Goal: Information Seeking & Learning: Compare options

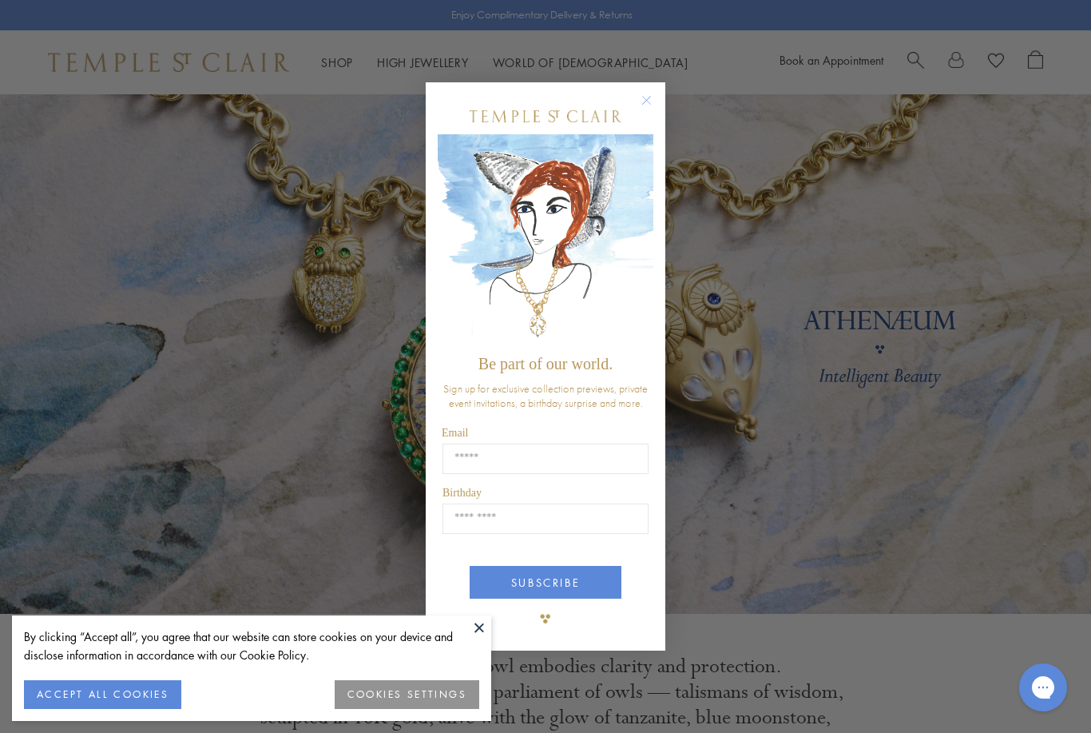
click at [651, 101] on circle "Close dialog" at bounding box center [647, 99] width 19 height 19
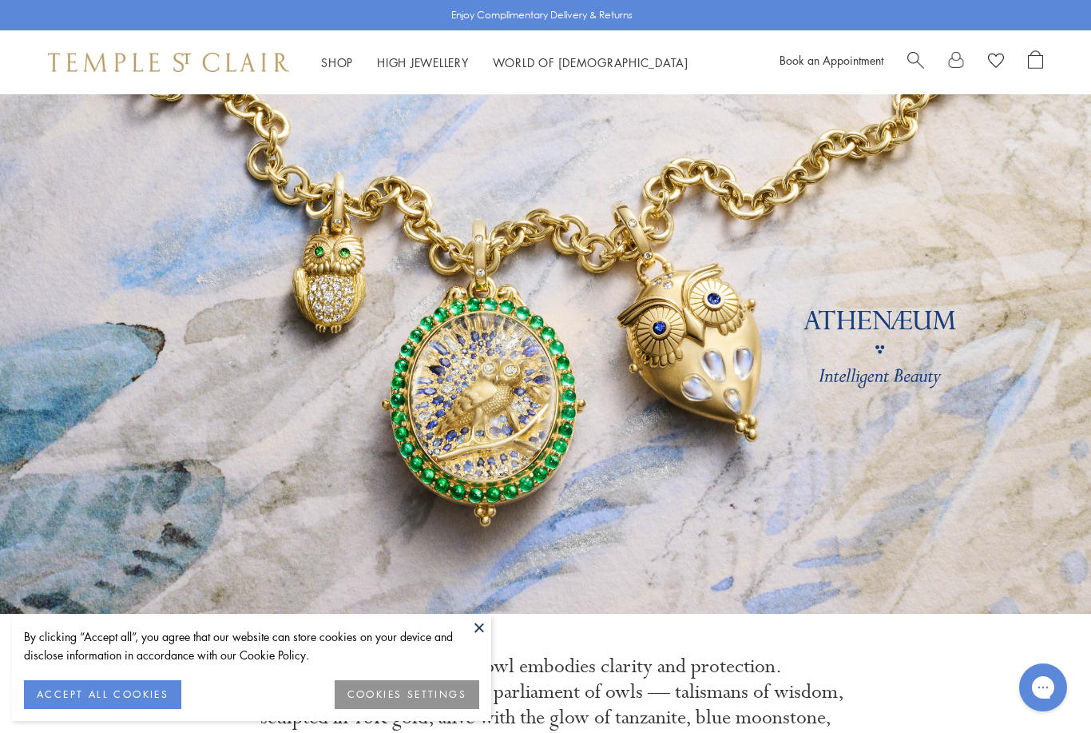
click at [344, 64] on link "Shop Shop" at bounding box center [337, 62] width 32 height 16
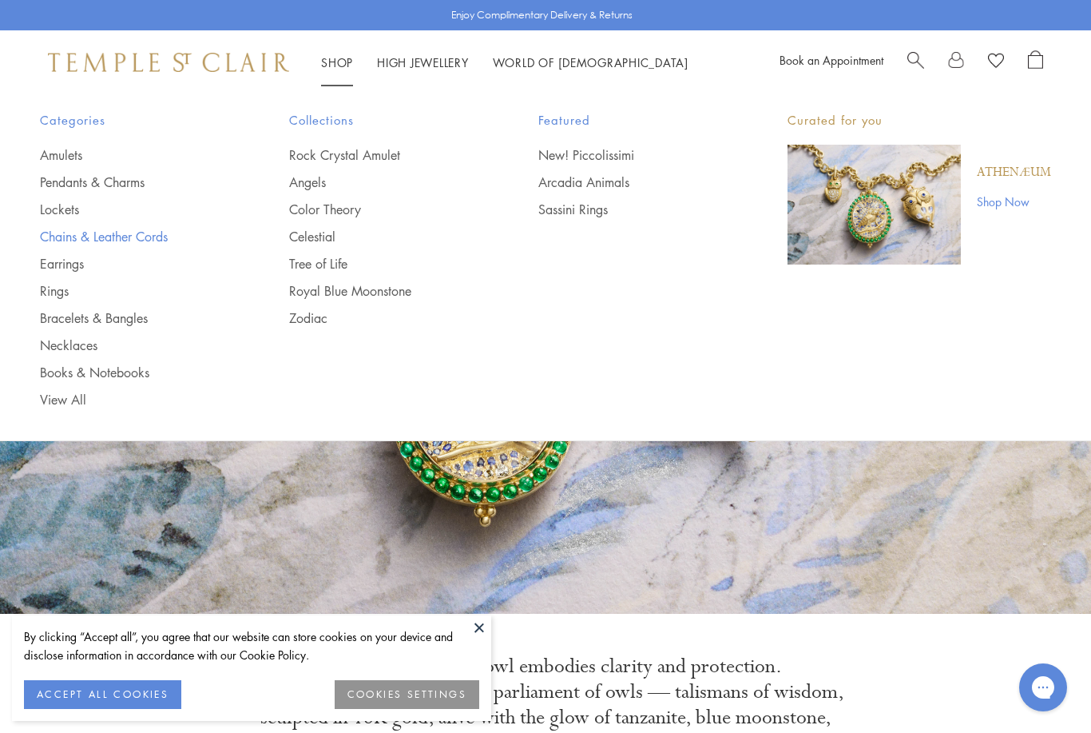
click at [168, 238] on link "Chains & Leather Cords" at bounding box center [132, 237] width 185 height 18
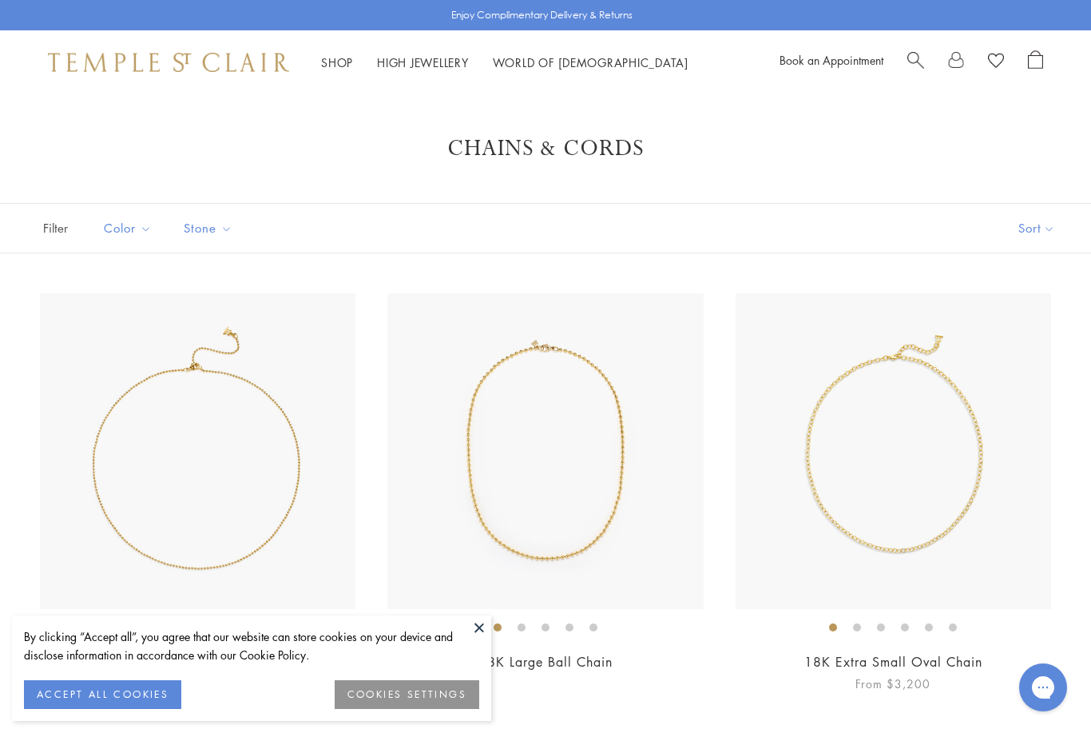
click at [951, 439] on img at bounding box center [894, 451] width 316 height 316
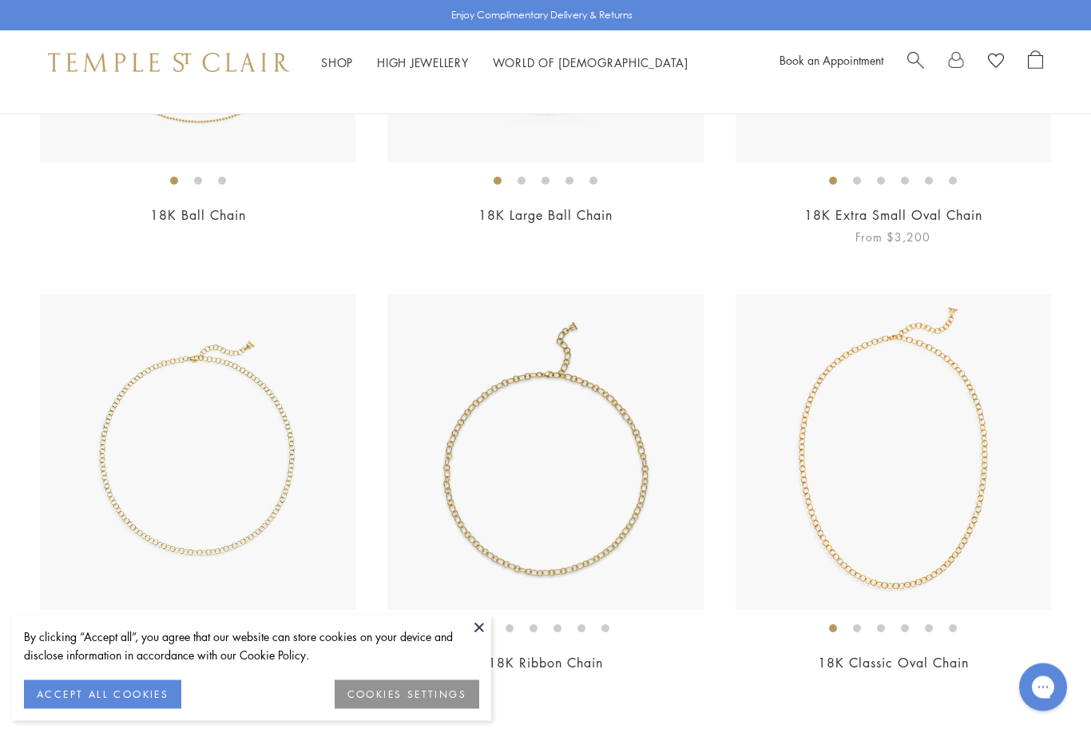
scroll to position [447, 0]
click at [157, 709] on button "ACCEPT ALL COOKIES" at bounding box center [102, 694] width 157 height 29
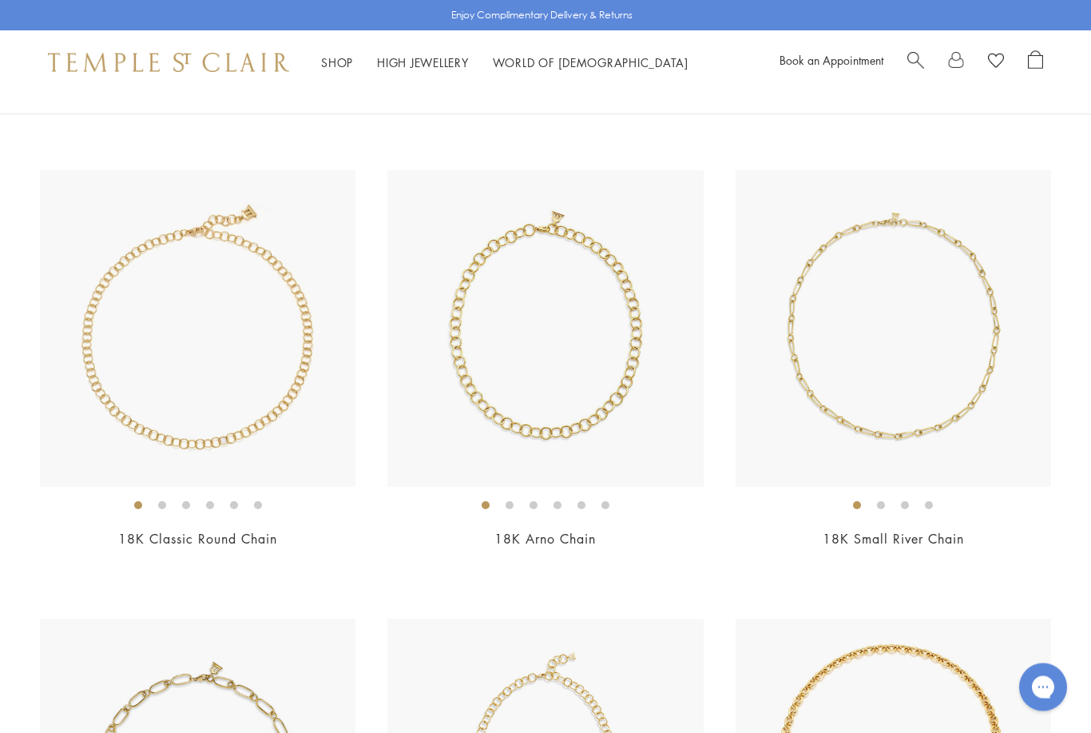
scroll to position [1018, 0]
click at [581, 371] on img at bounding box center [546, 328] width 316 height 316
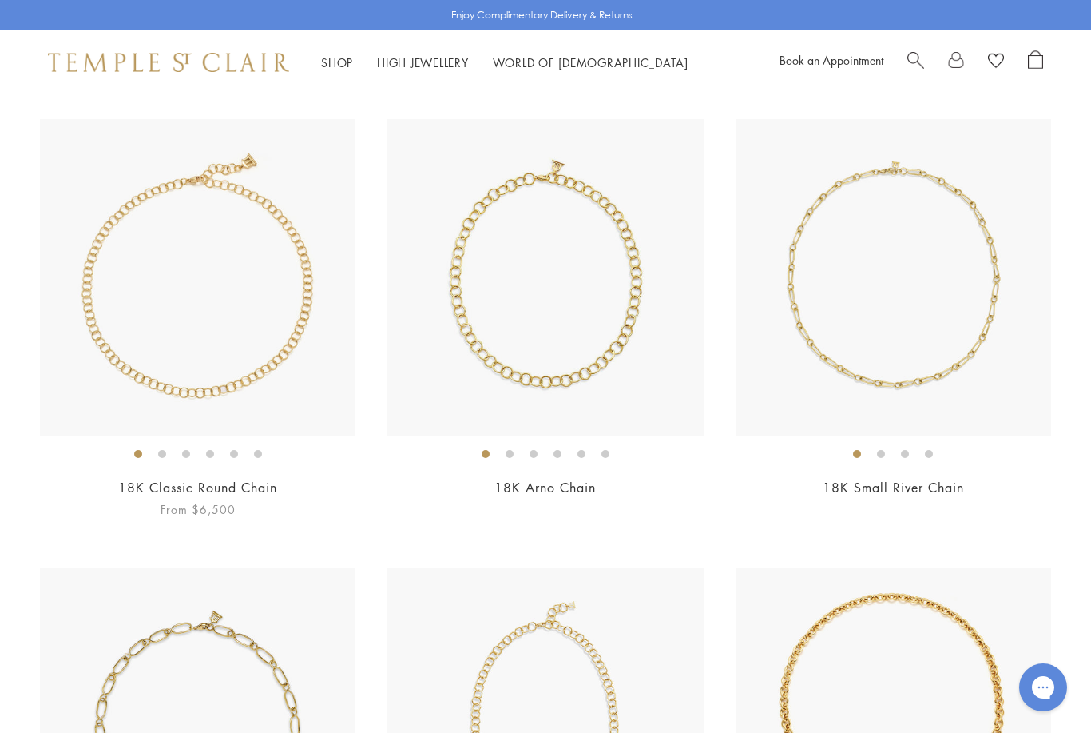
click at [282, 352] on img at bounding box center [198, 277] width 316 height 316
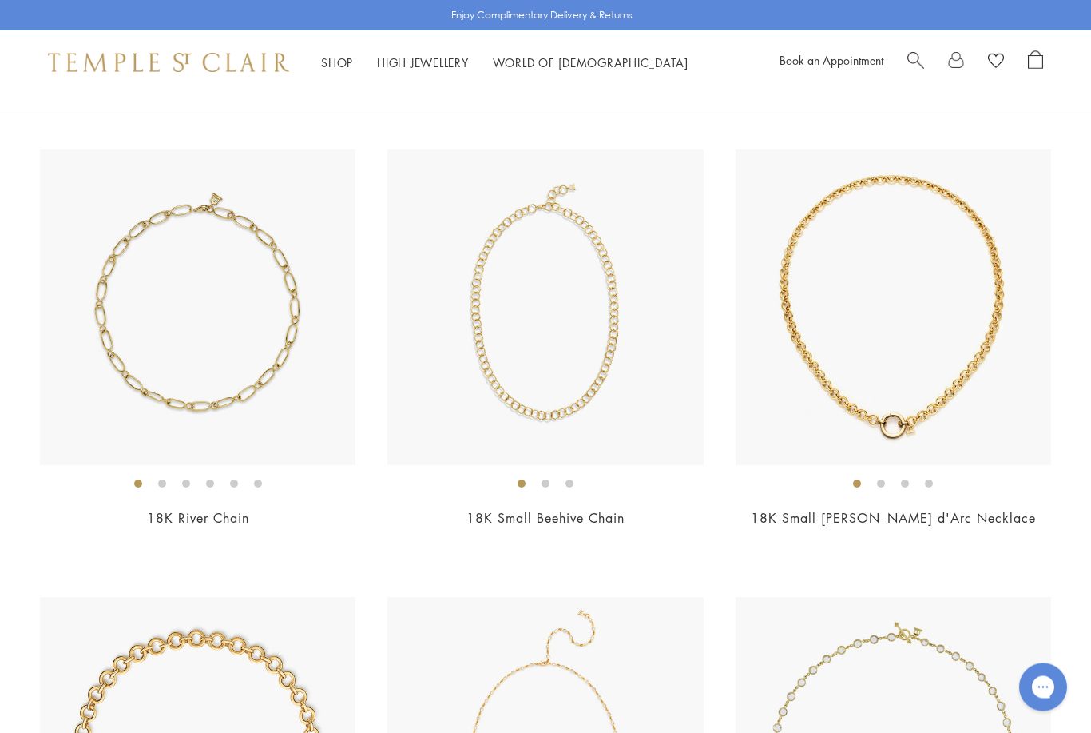
scroll to position [1487, 0]
click at [959, 395] on img at bounding box center [894, 307] width 316 height 316
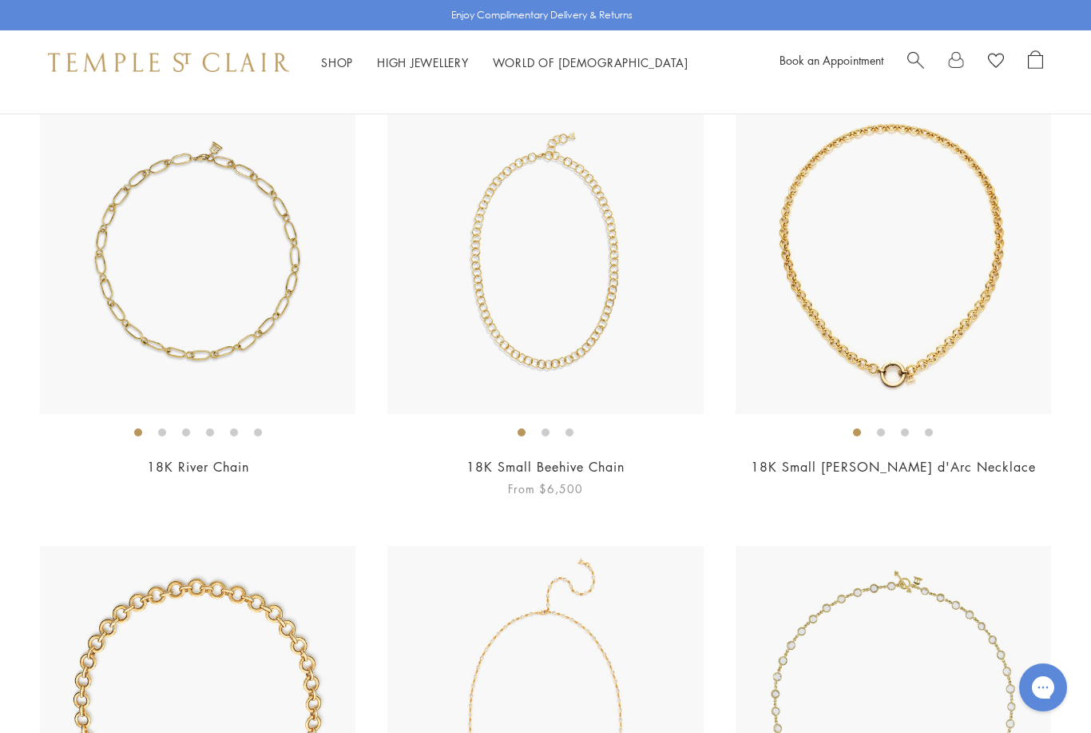
click at [602, 312] on img at bounding box center [546, 256] width 316 height 316
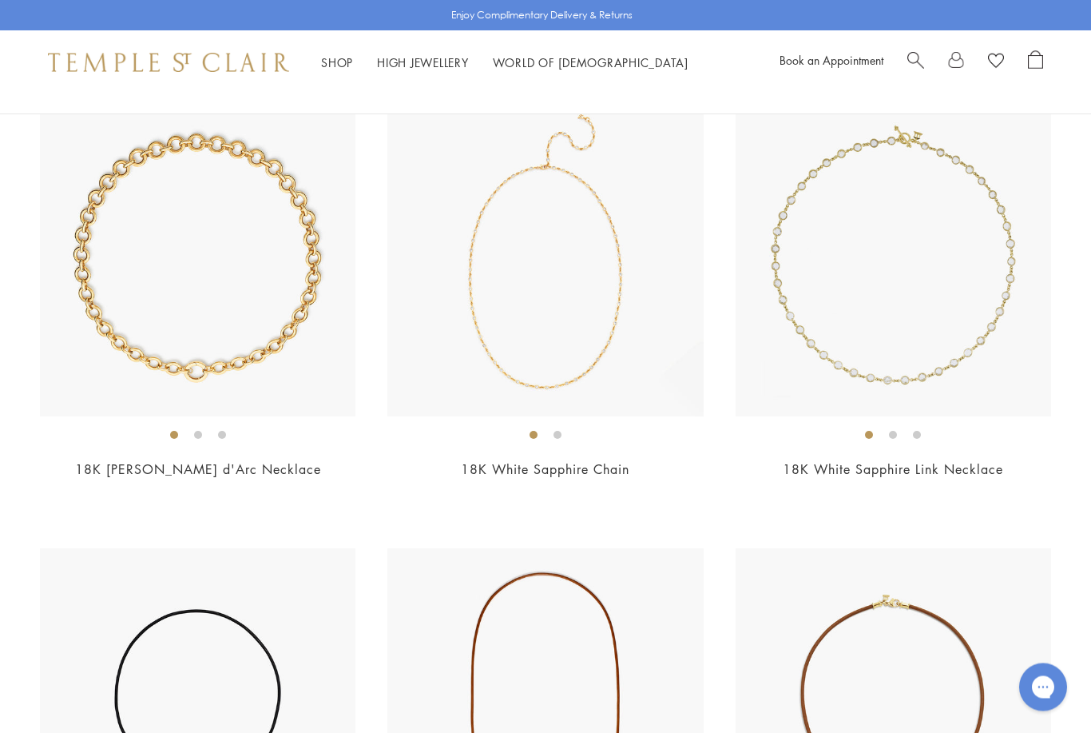
scroll to position [1983, 0]
click at [324, 276] on img at bounding box center [198, 259] width 316 height 316
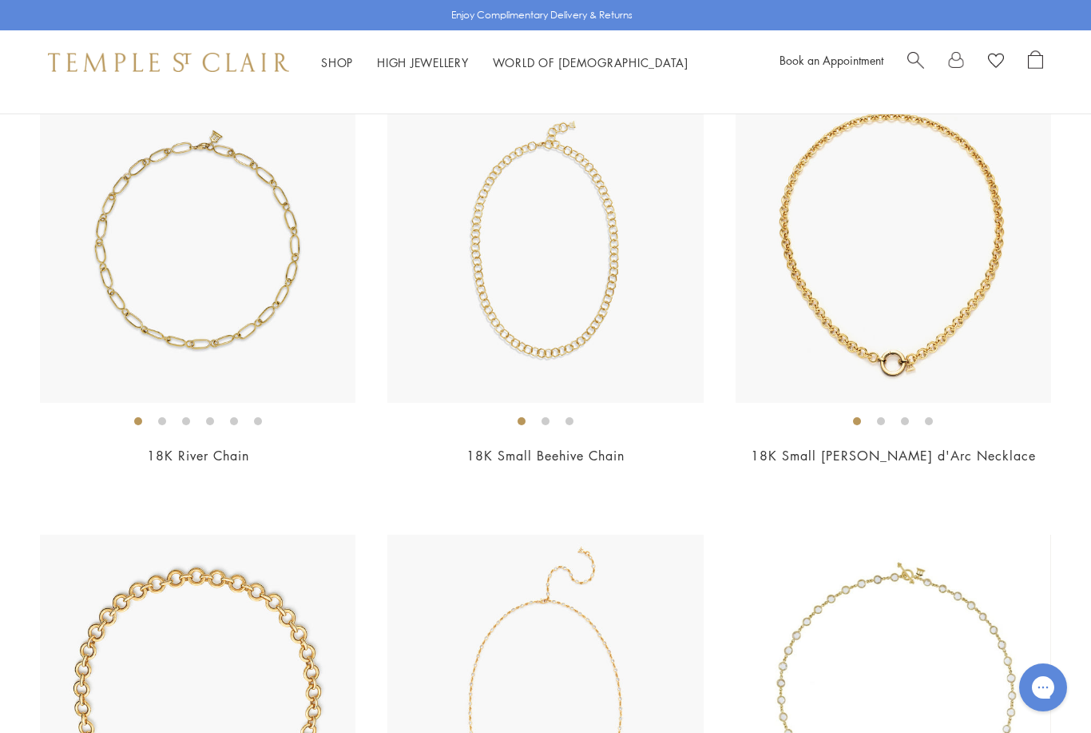
scroll to position [1548, 0]
click at [978, 310] on img at bounding box center [894, 247] width 316 height 316
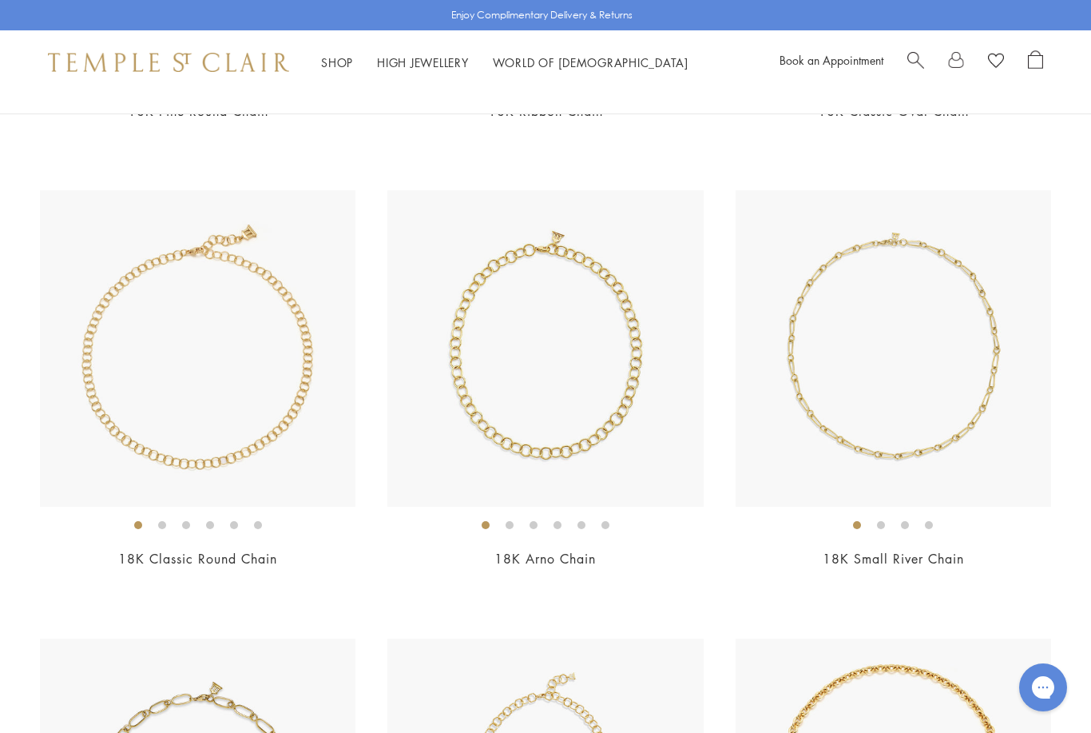
scroll to position [997, 0]
click at [636, 368] on img at bounding box center [546, 349] width 316 height 316
click at [310, 358] on img at bounding box center [198, 348] width 316 height 316
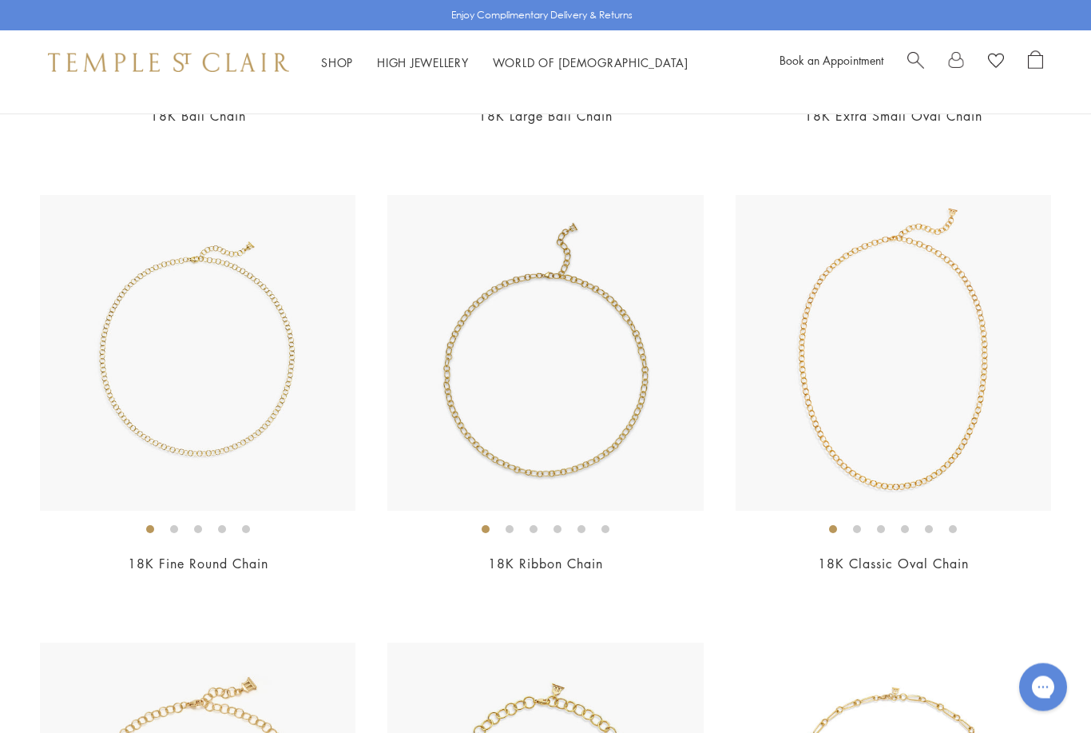
scroll to position [501, 0]
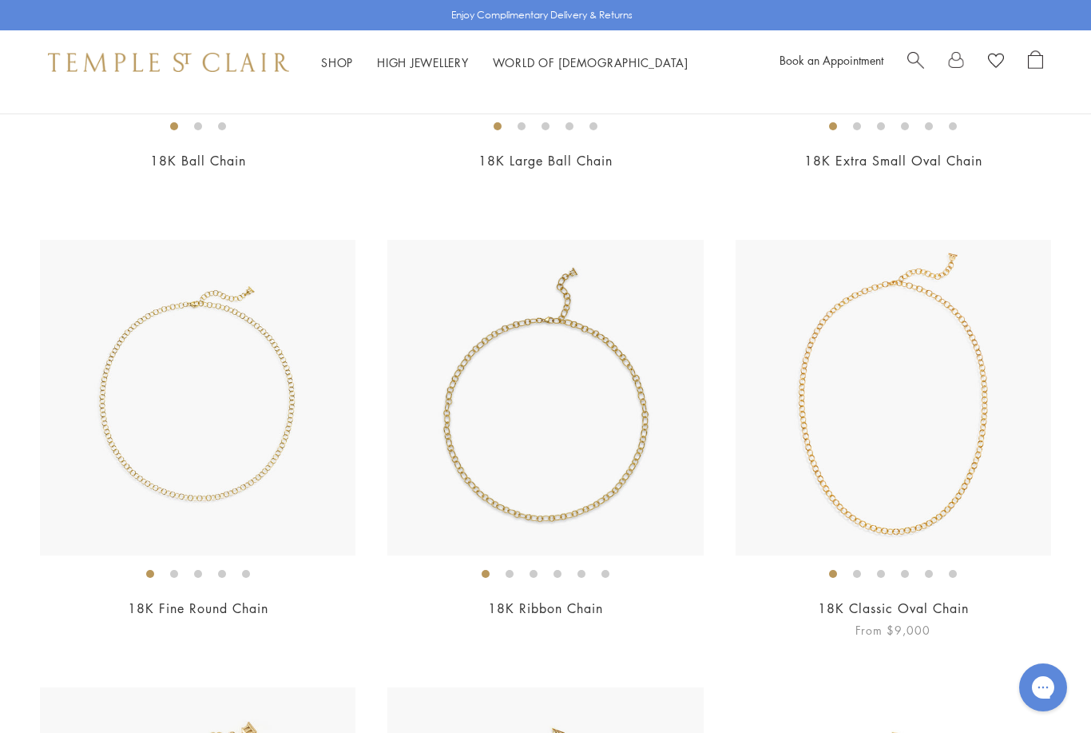
click at [996, 376] on img at bounding box center [894, 398] width 316 height 316
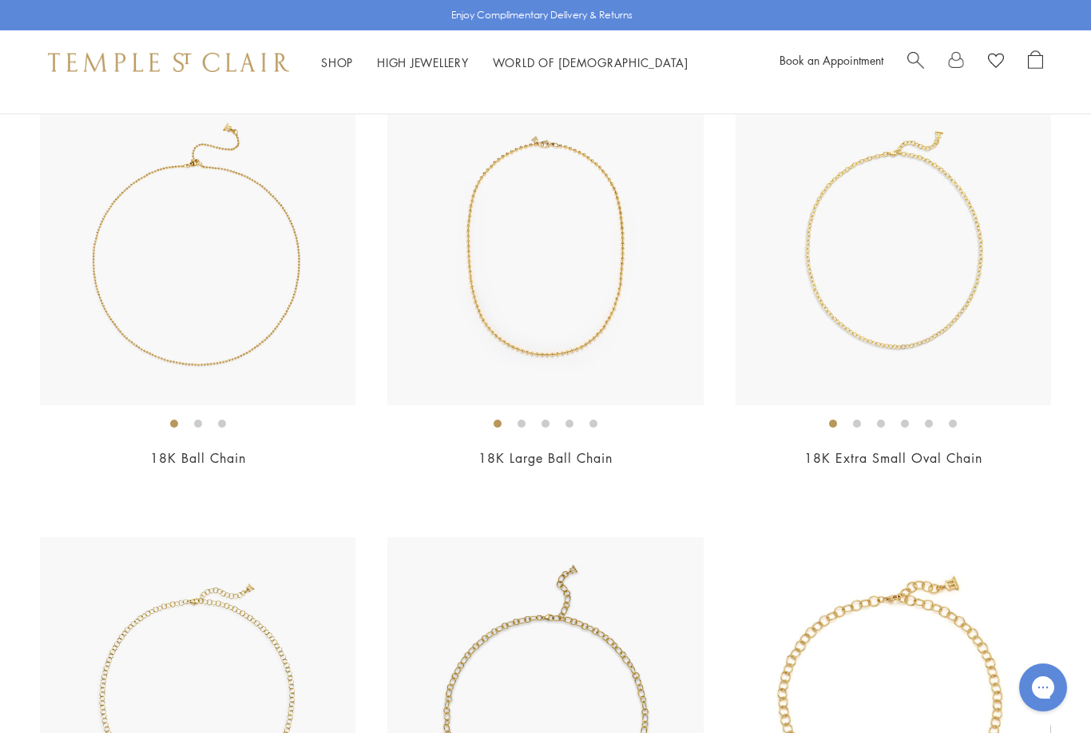
scroll to position [197, 0]
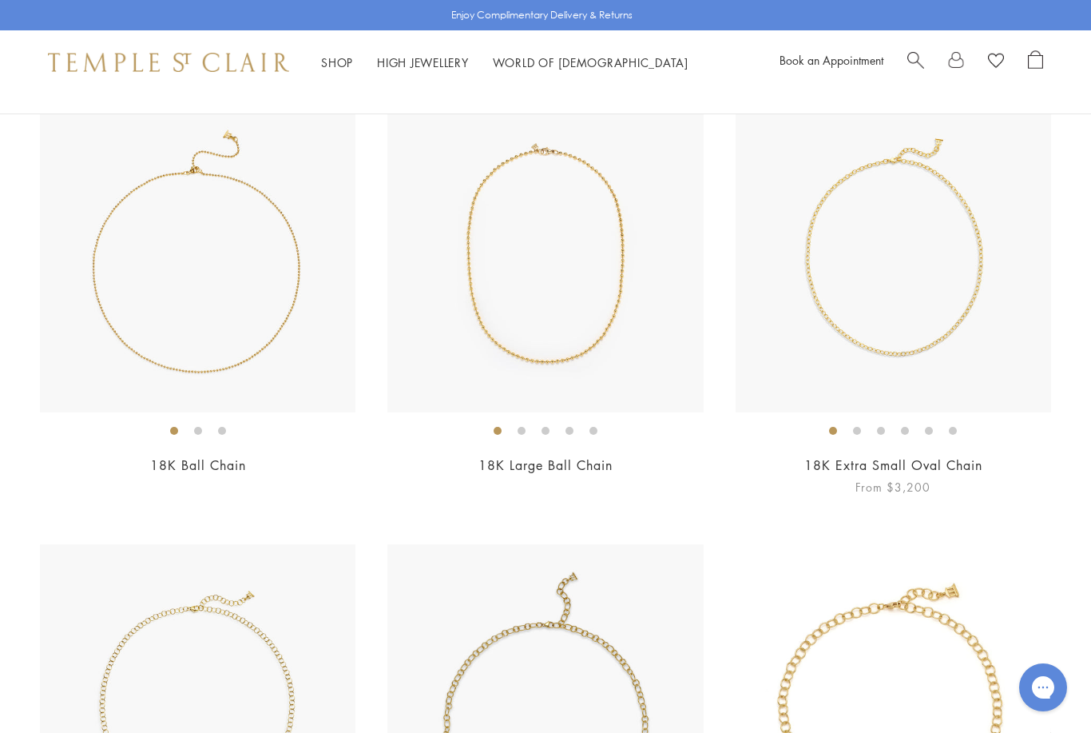
click at [1024, 365] on img at bounding box center [894, 255] width 316 height 316
click at [619, 291] on img at bounding box center [546, 255] width 316 height 316
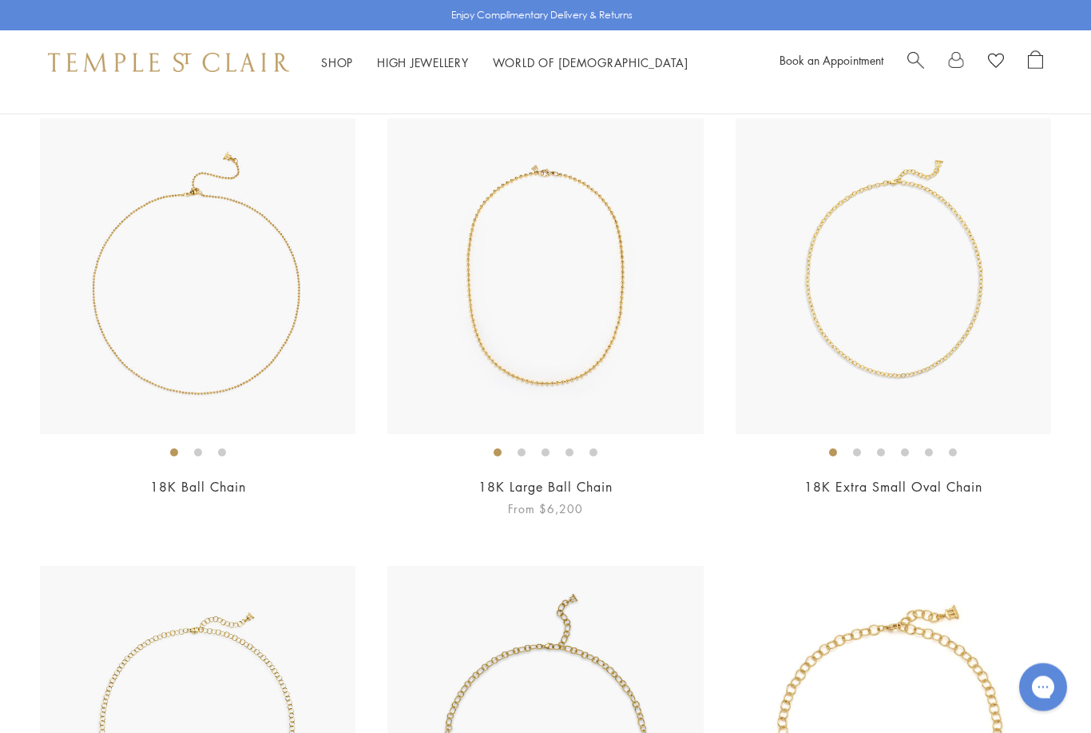
scroll to position [91, 0]
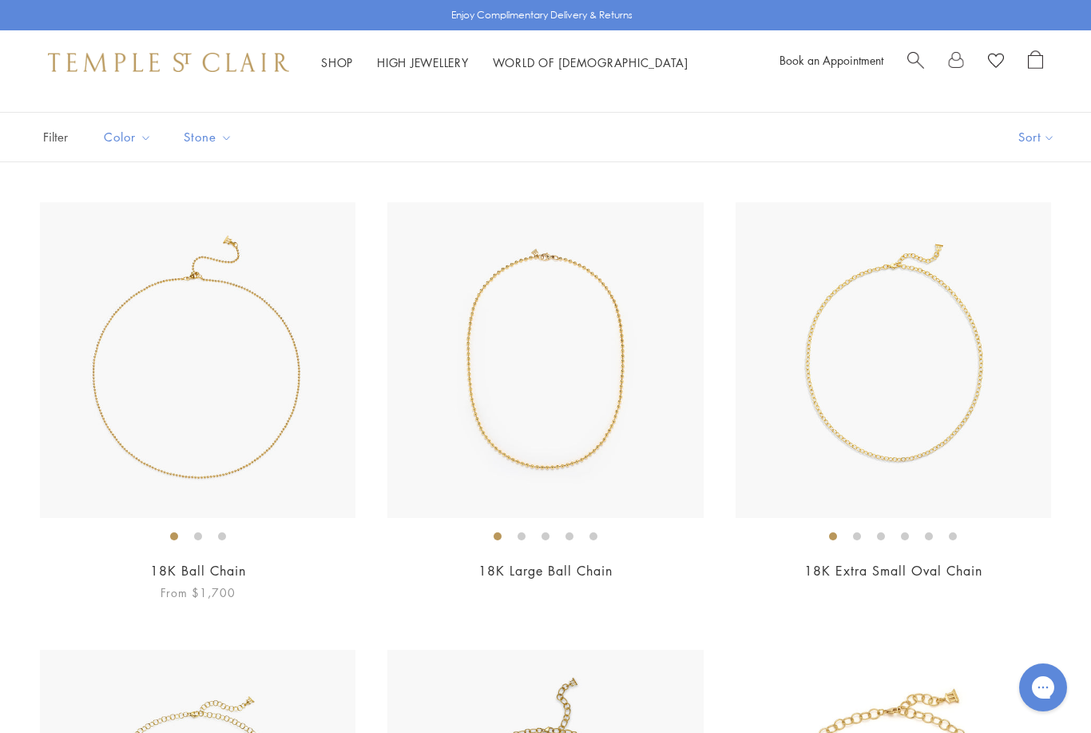
click at [312, 384] on img at bounding box center [198, 360] width 316 height 316
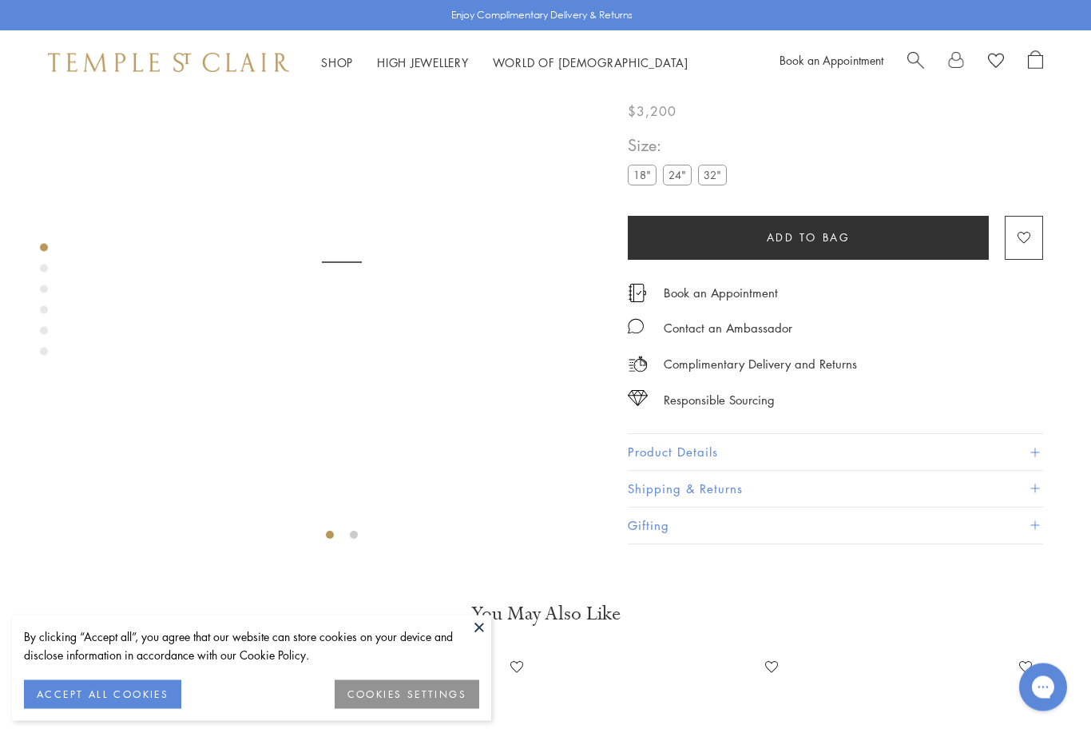
scroll to position [94, 0]
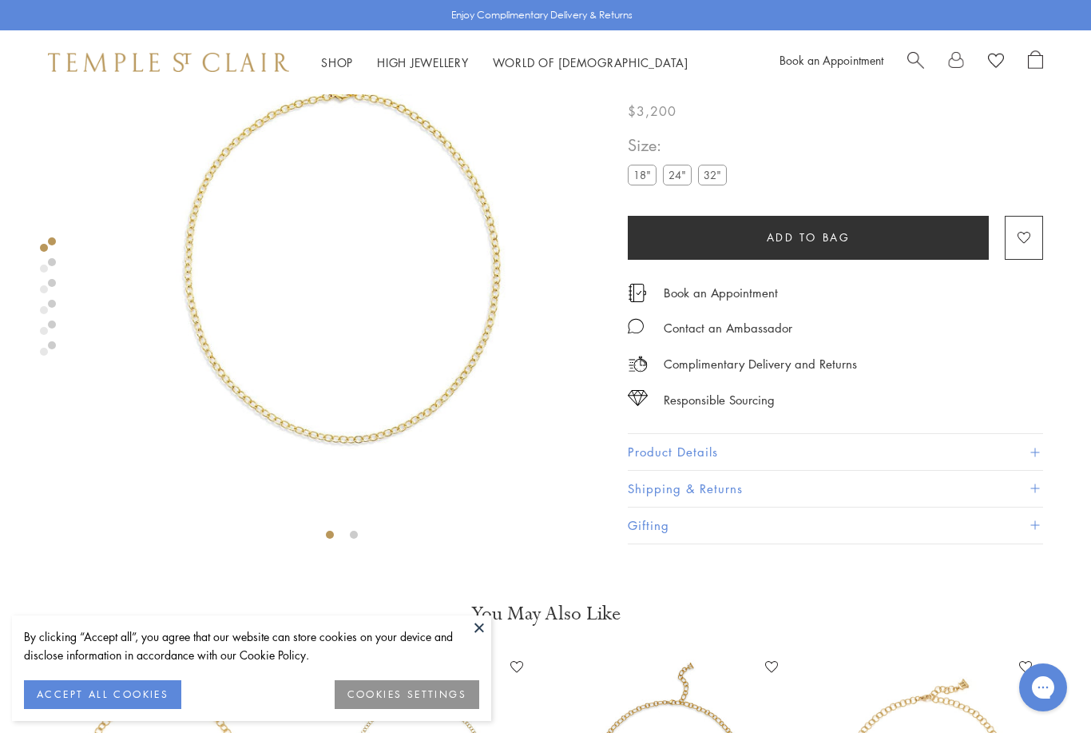
click at [141, 701] on button "ACCEPT ALL COOKIES" at bounding box center [102, 694] width 157 height 29
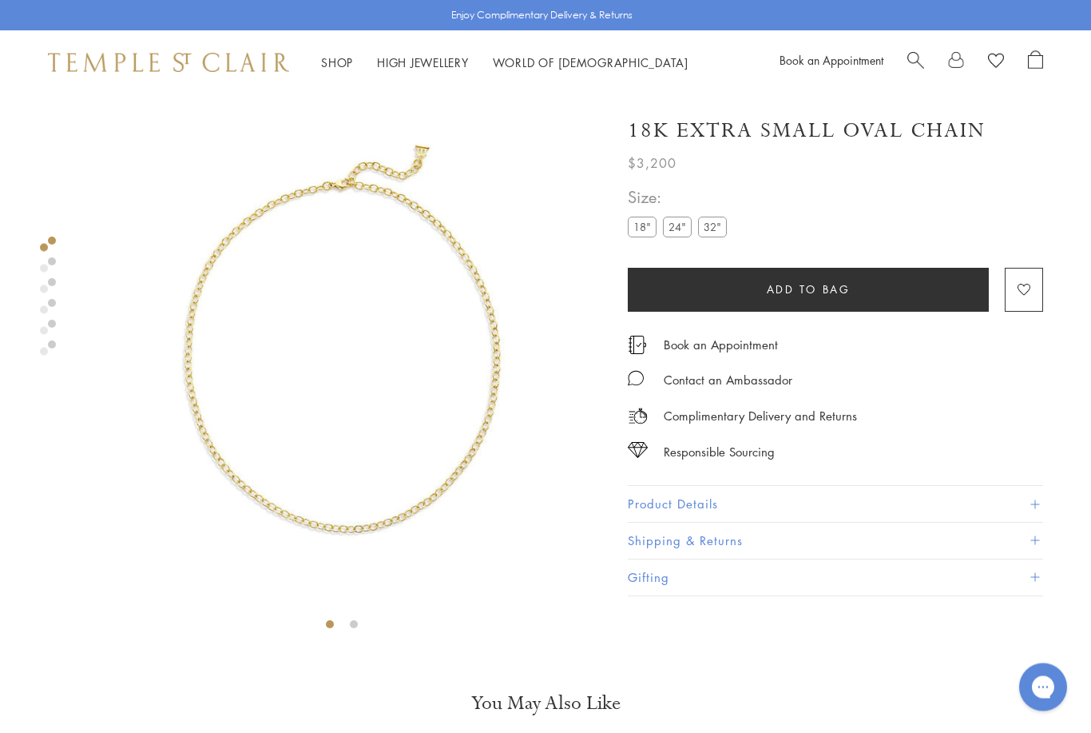
scroll to position [0, 0]
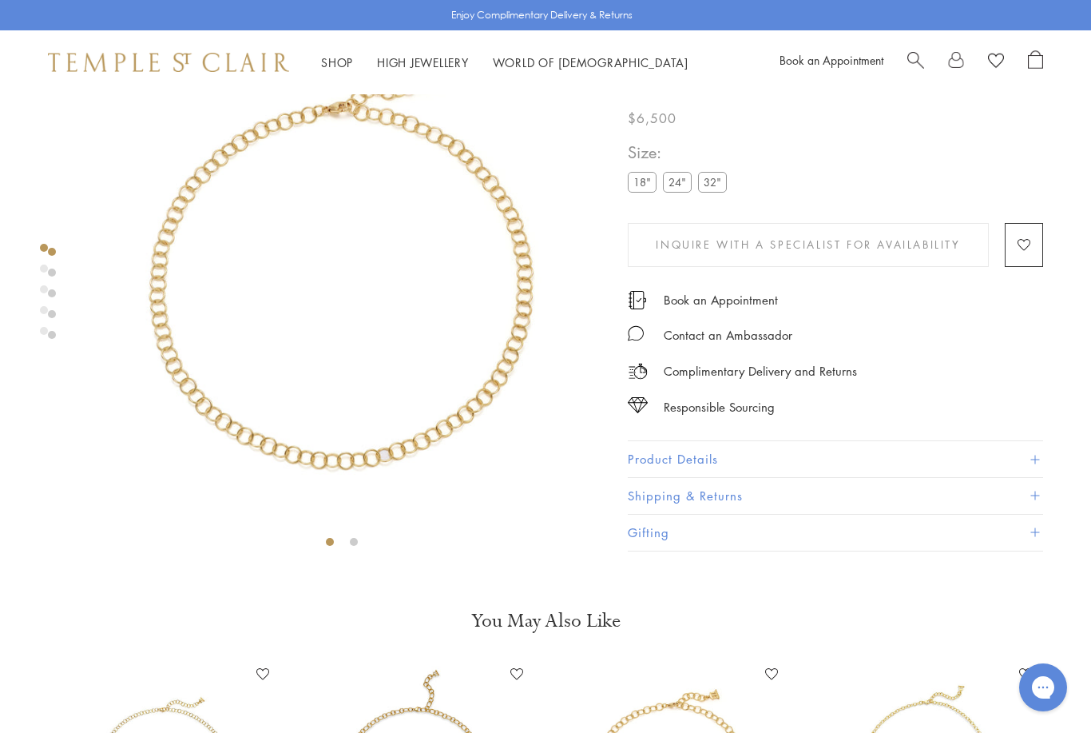
scroll to position [94, 0]
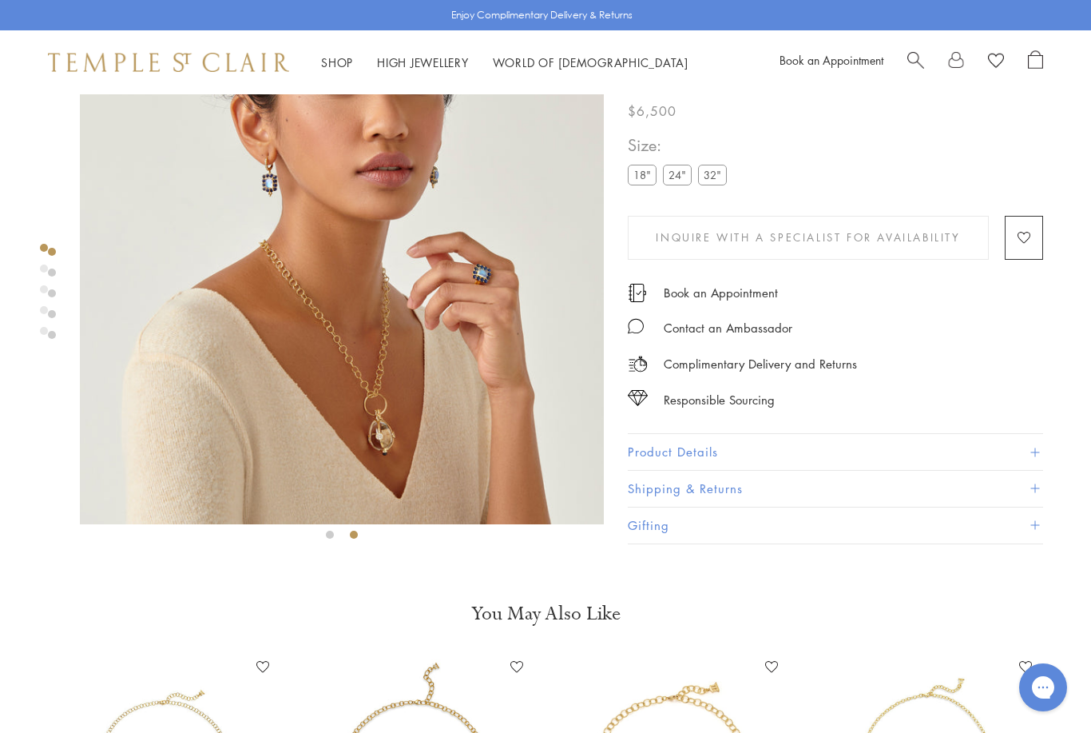
click at [535, 516] on img at bounding box center [342, 262] width 524 height 524
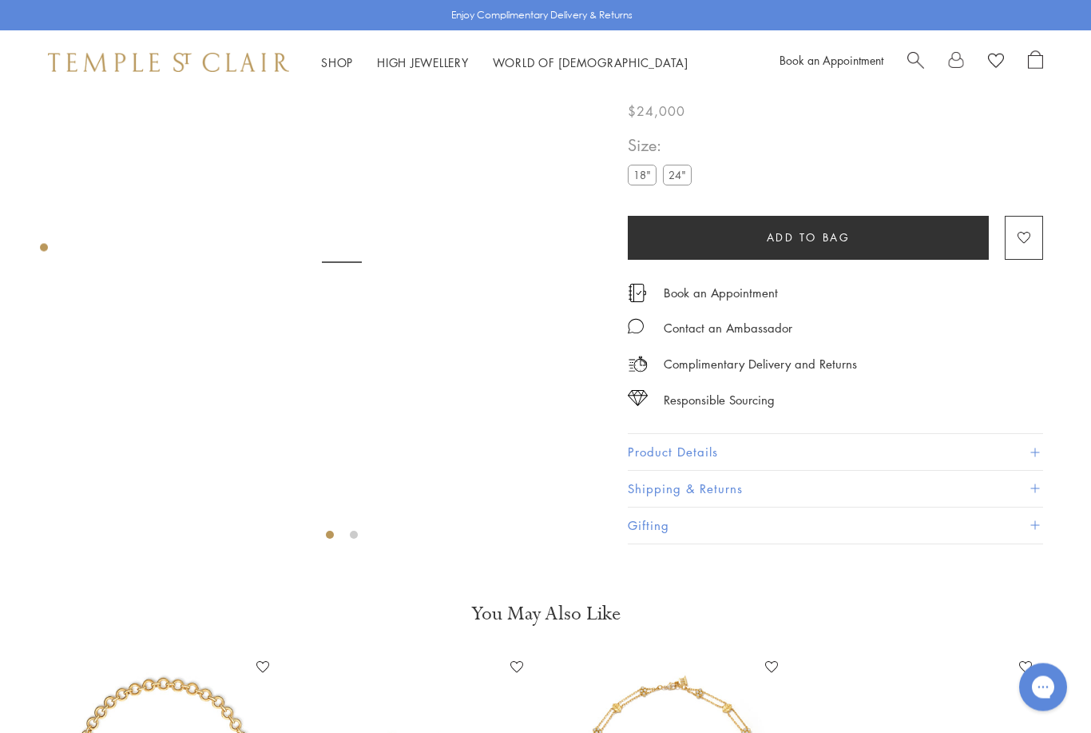
scroll to position [94, 0]
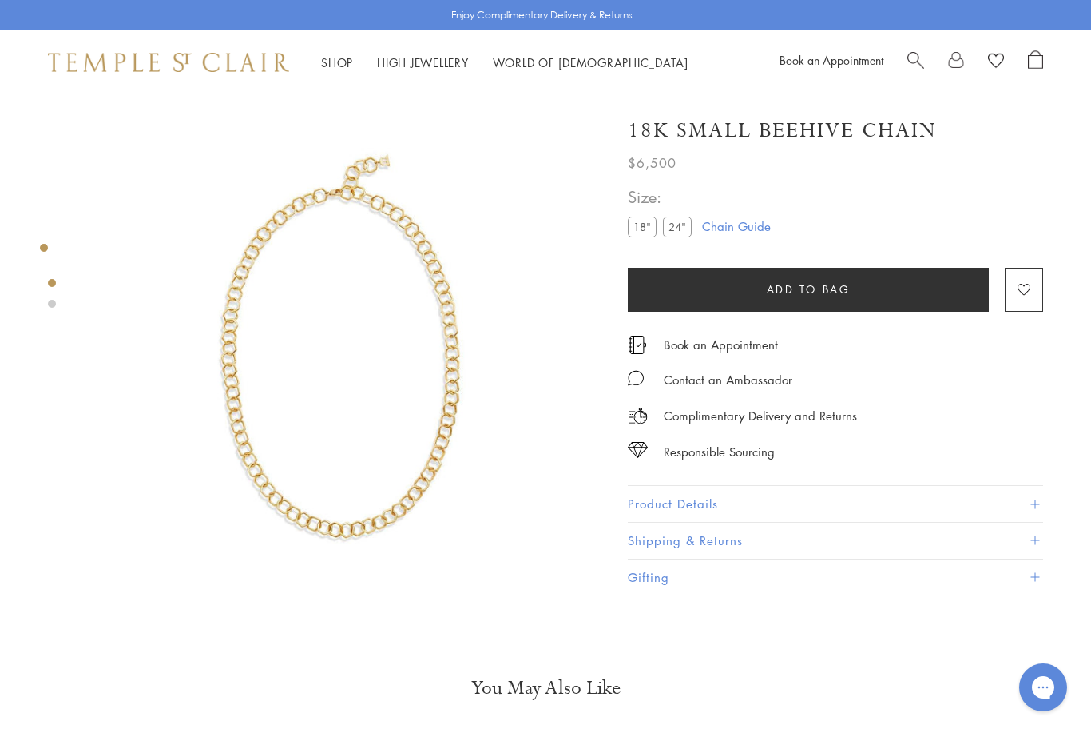
click at [54, 306] on link at bounding box center [52, 304] width 8 height 8
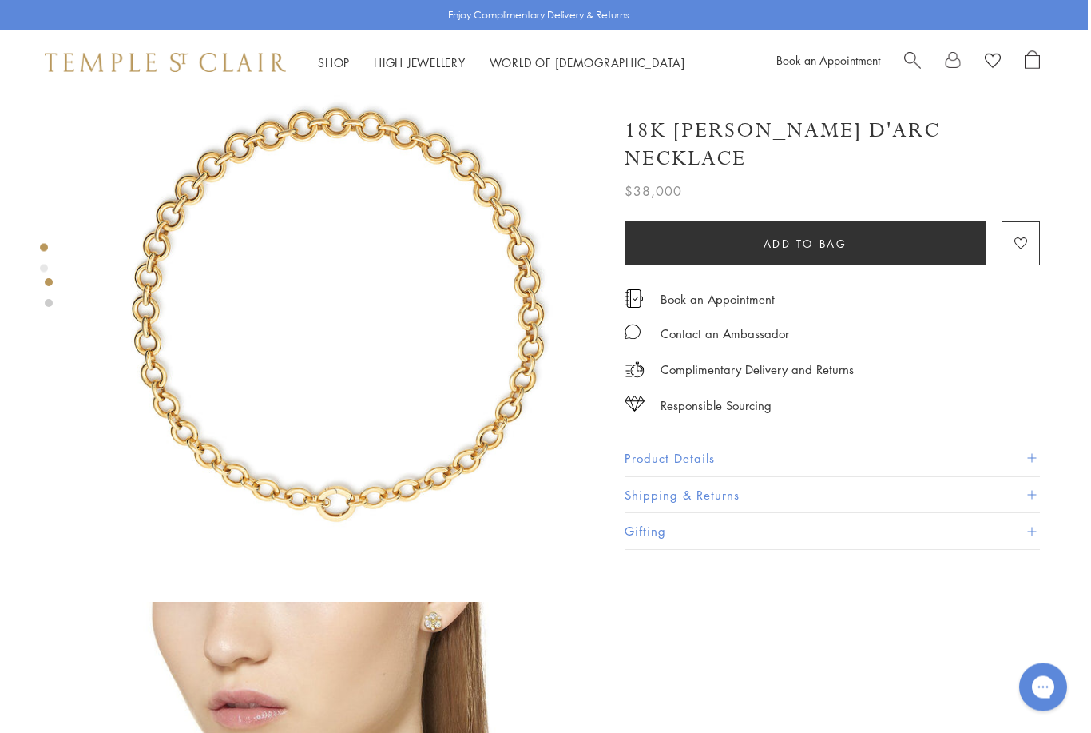
scroll to position [34, 3]
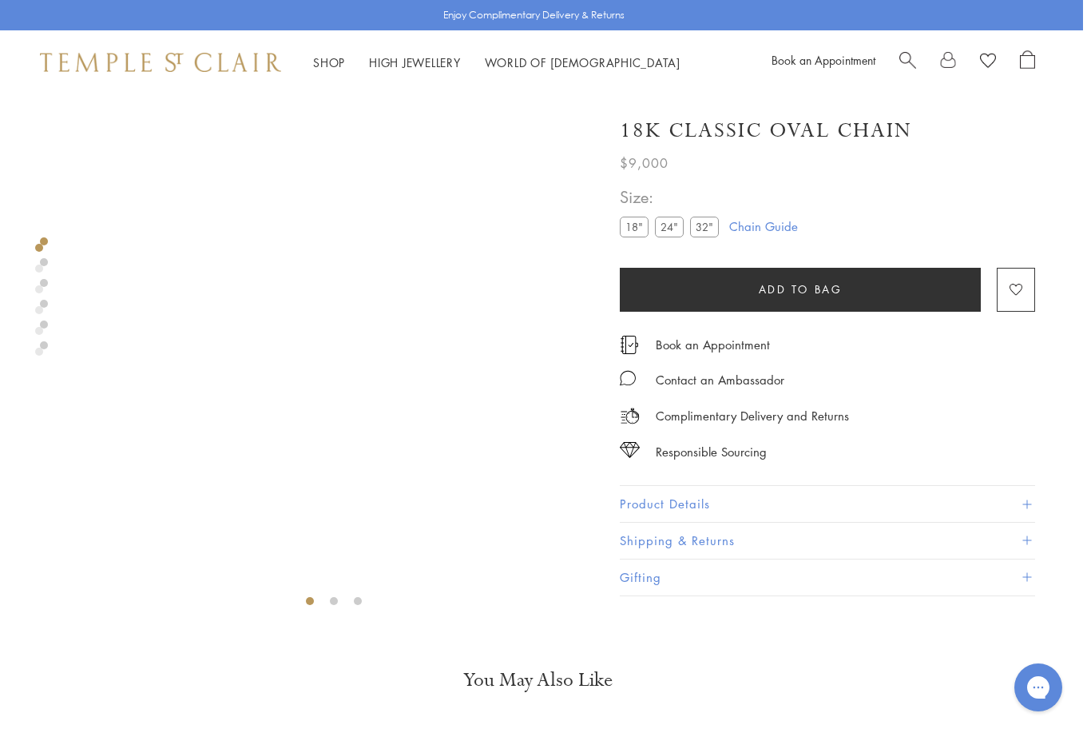
scroll to position [0, 3]
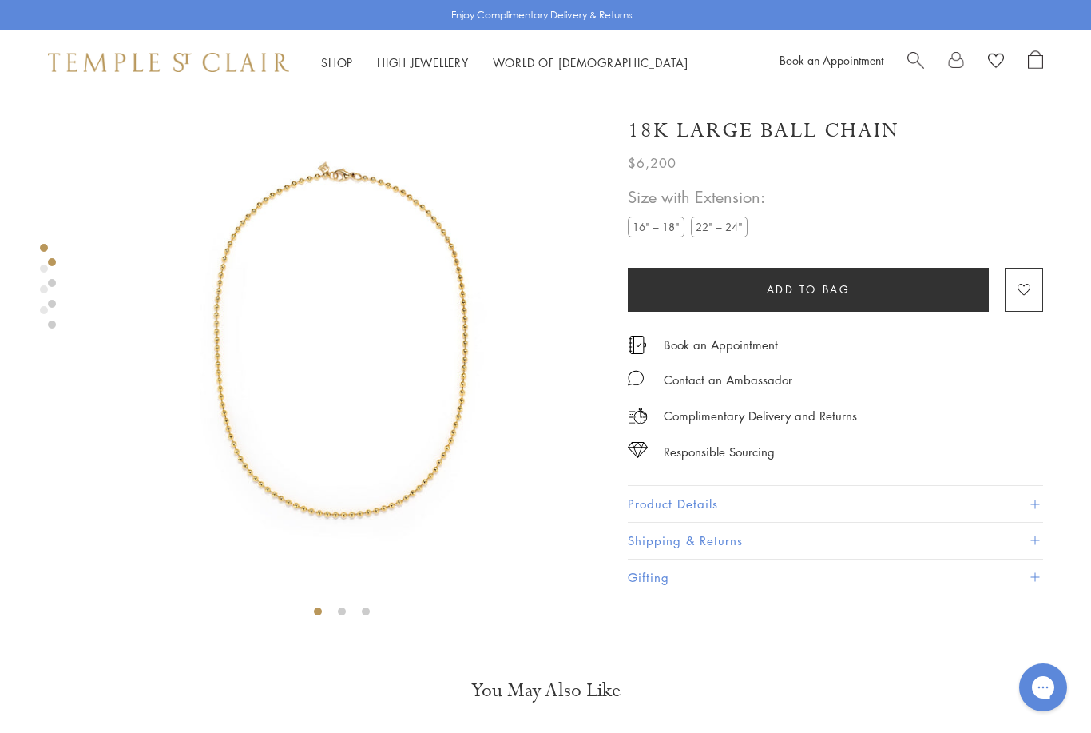
scroll to position [17, 0]
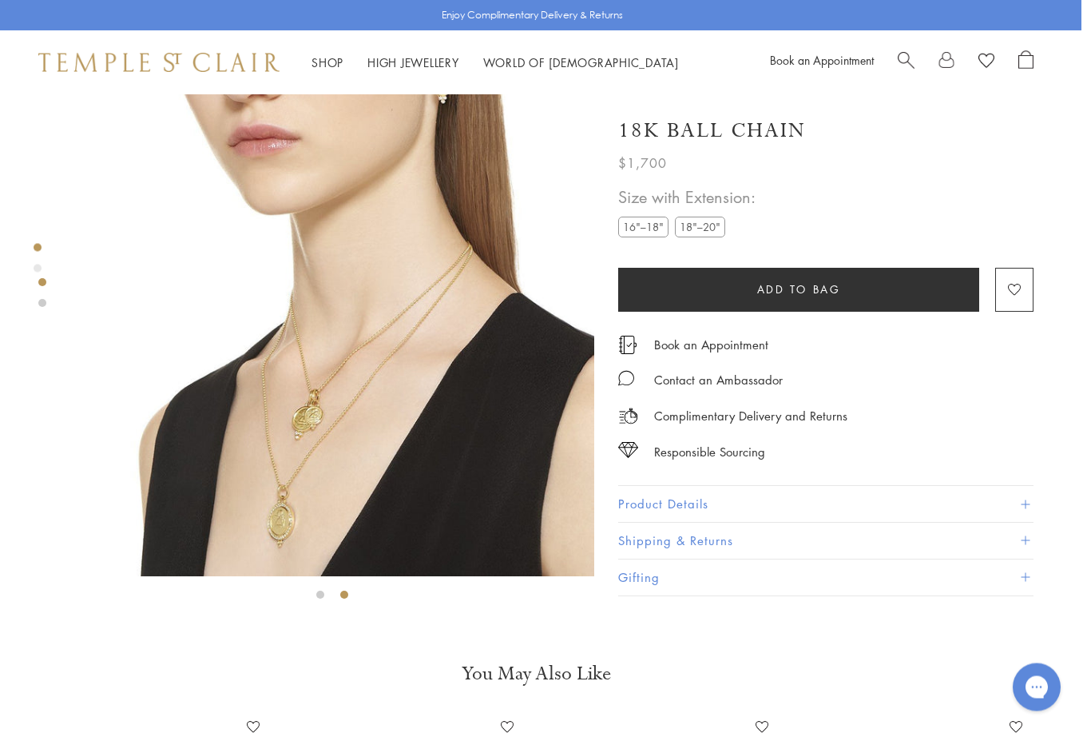
scroll to position [0, 3]
